Goal: Participate in discussion: Engage in conversation with other users on a specific topic

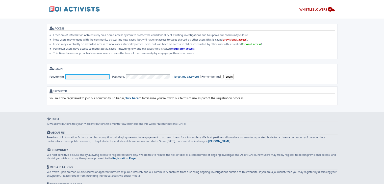
drag, startPoint x: 0, startPoint y: 0, endPoint x: 99, endPoint y: 75, distance: 124.1
click at [99, 75] on input "Pseudonym:" at bounding box center [87, 76] width 44 height 5
type input "[PERSON_NAME]"
click at [225, 74] on input "Login" at bounding box center [229, 76] width 9 height 5
click at [292, 68] on h3 "Login" at bounding box center [191, 69] width 285 height 4
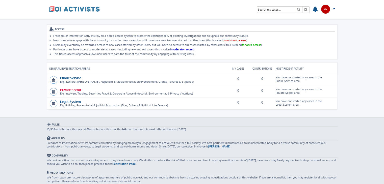
click at [66, 90] on link "Private Sector" at bounding box center [70, 90] width 21 height 4
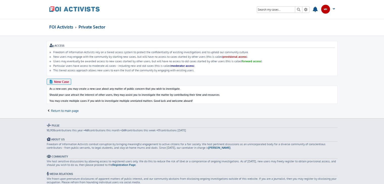
click at [61, 79] on link "New Case" at bounding box center [59, 82] width 25 height 6
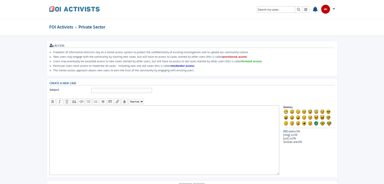
scroll to position [20, 0]
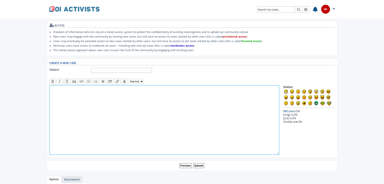
click at [128, 98] on textarea at bounding box center [164, 120] width 230 height 70
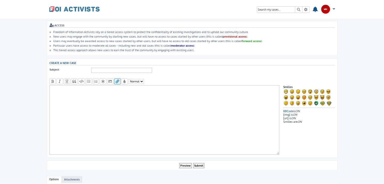
click at [115, 80] on icon "button" at bounding box center [117, 82] width 5 height 4
click at [74, 80] on icon "button" at bounding box center [74, 82] width 5 height 4
click at [63, 80] on div "Tiny Small Normal Large Huge" at bounding box center [191, 81] width 285 height 6
click at [310, 100] on link at bounding box center [309, 103] width 5 height 6
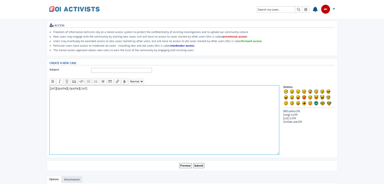
type textarea "[url][quote] :| [/quote][/url]"
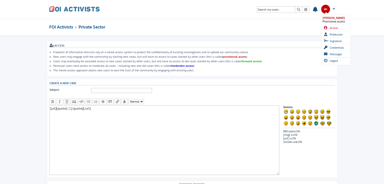
click at [333, 28] on span "Avatar" at bounding box center [333, 28] width 8 height 4
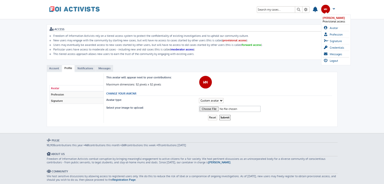
click at [325, 14] on div at bounding box center [325, 13] width 5 height 3
click at [333, 59] on span "Logout" at bounding box center [333, 61] width 8 height 4
